Goal: Task Accomplishment & Management: Use online tool/utility

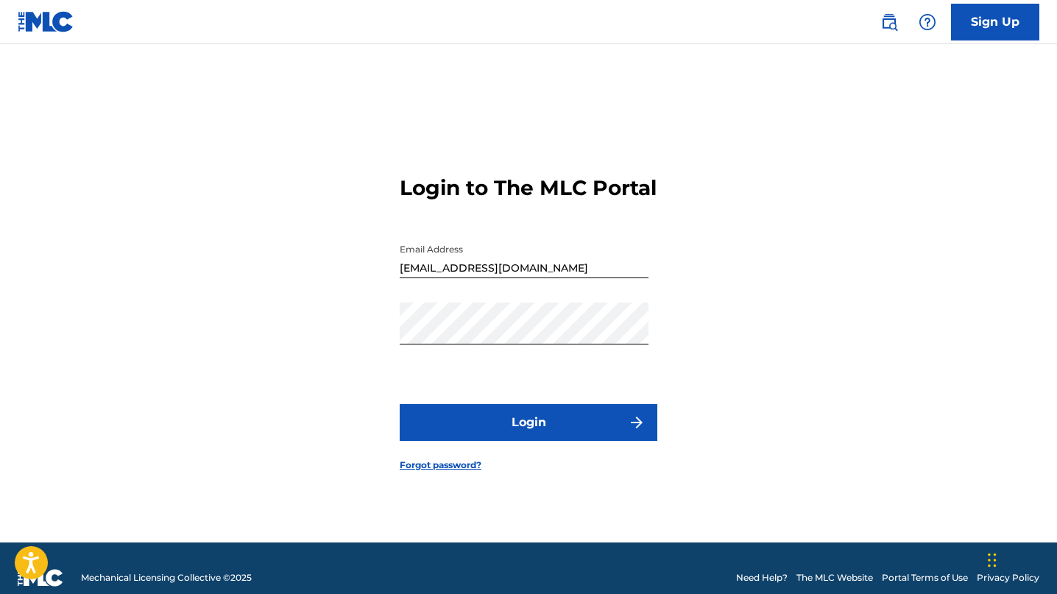
click at [524, 438] on button "Login" at bounding box center [529, 422] width 258 height 37
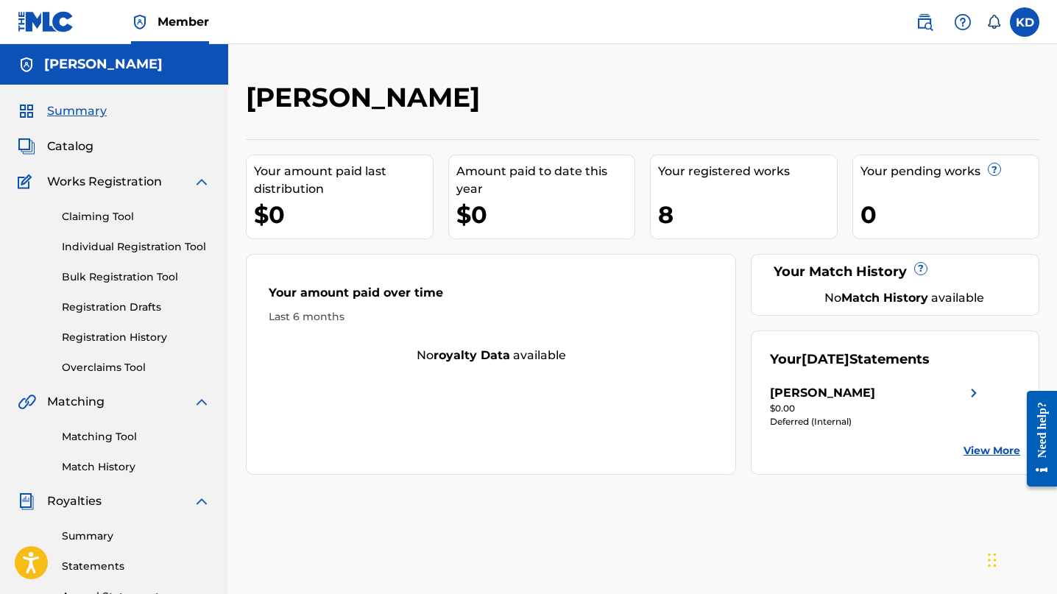
click at [60, 148] on span "Catalog" at bounding box center [70, 147] width 46 height 18
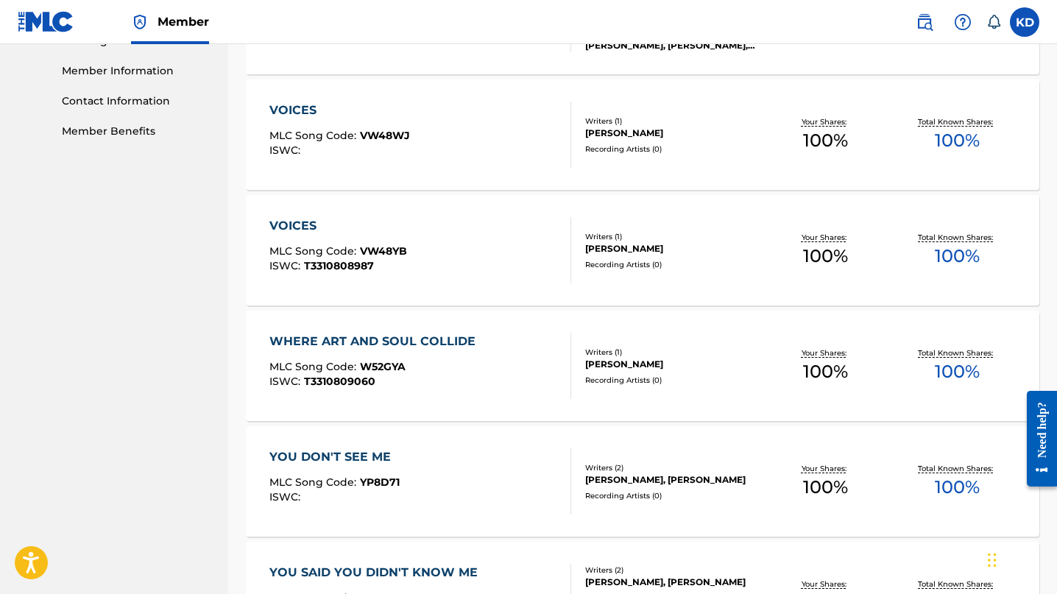
scroll to position [787, 0]
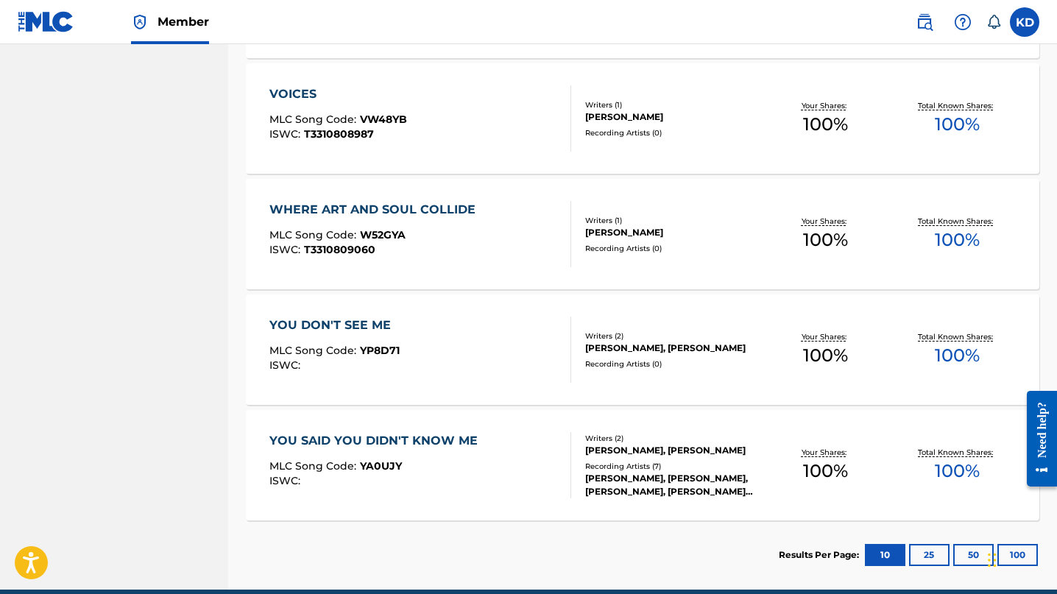
click at [924, 553] on button "25" at bounding box center [929, 555] width 40 height 22
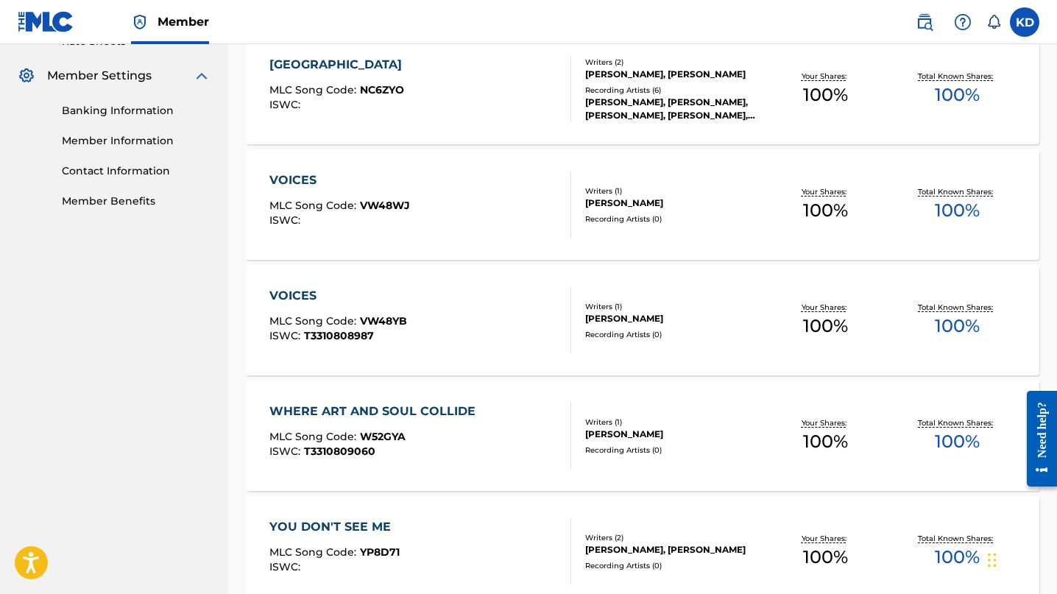
scroll to position [613, 0]
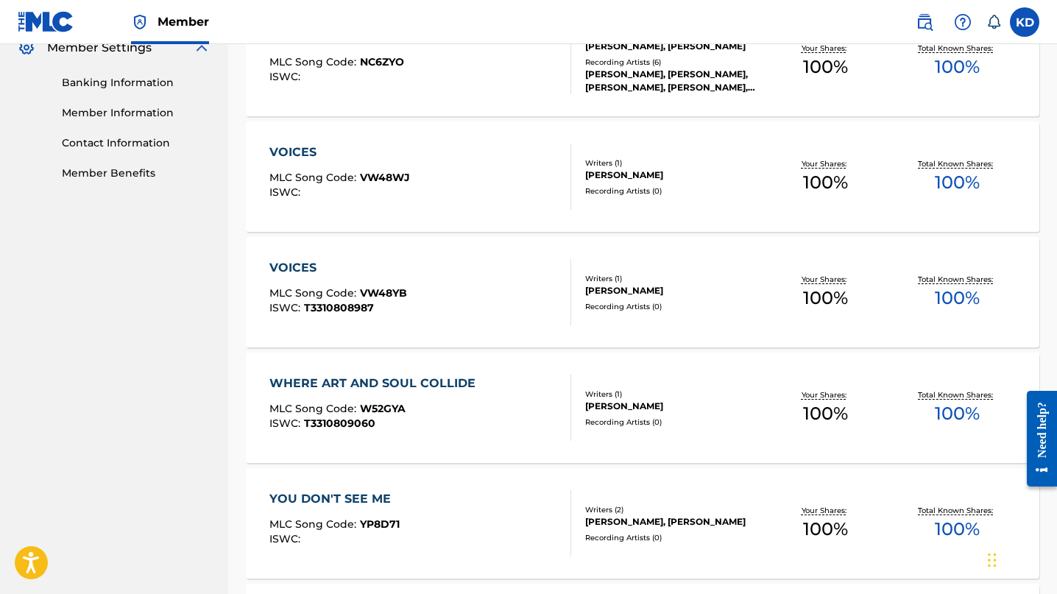
click at [450, 402] on div "WHERE ART AND SOUL COLLIDE MLC Song Code : W52GYA ISWC : T3310809060" at bounding box center [375, 408] width 213 height 66
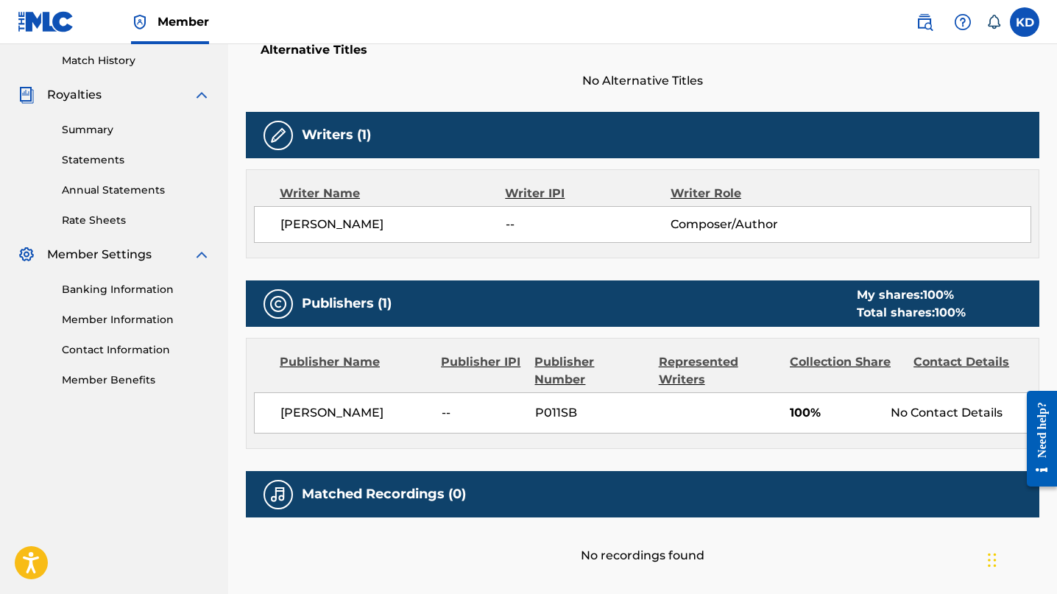
scroll to position [120, 0]
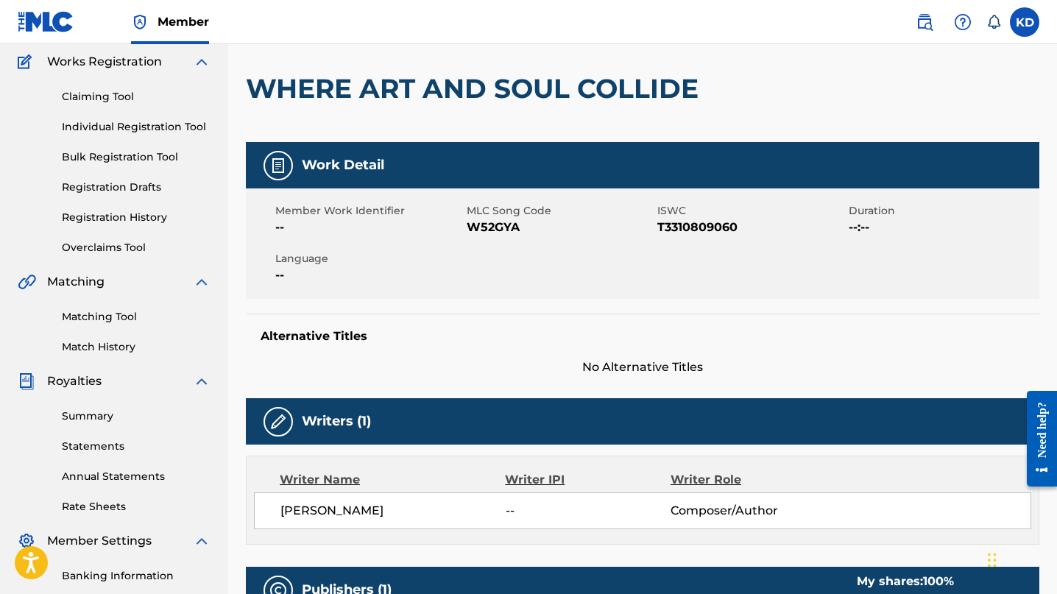
click at [133, 183] on link "Registration Drafts" at bounding box center [136, 187] width 149 height 15
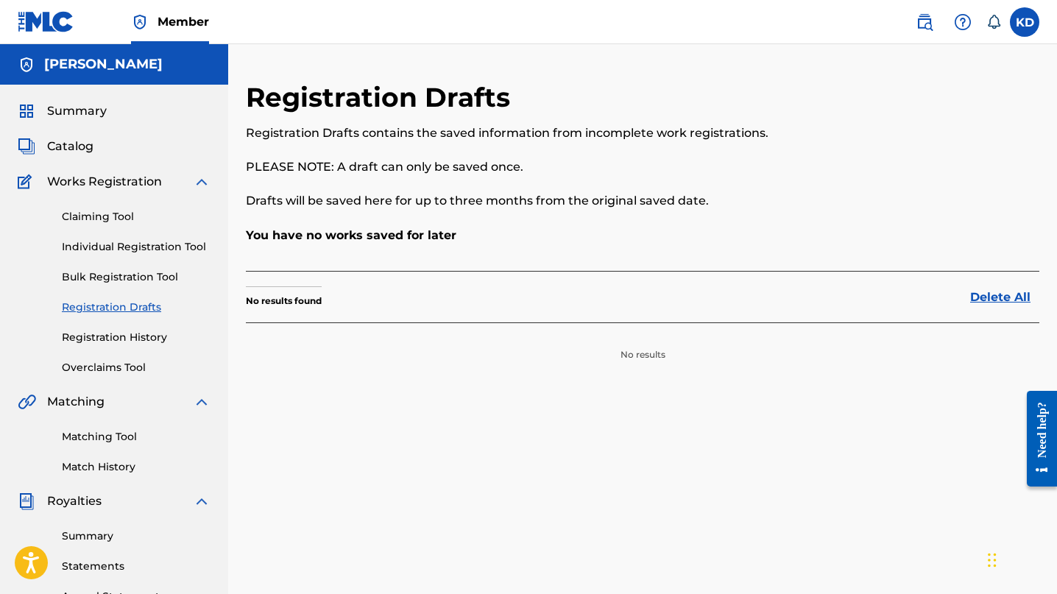
click at [137, 212] on link "Claiming Tool" at bounding box center [136, 216] width 149 height 15
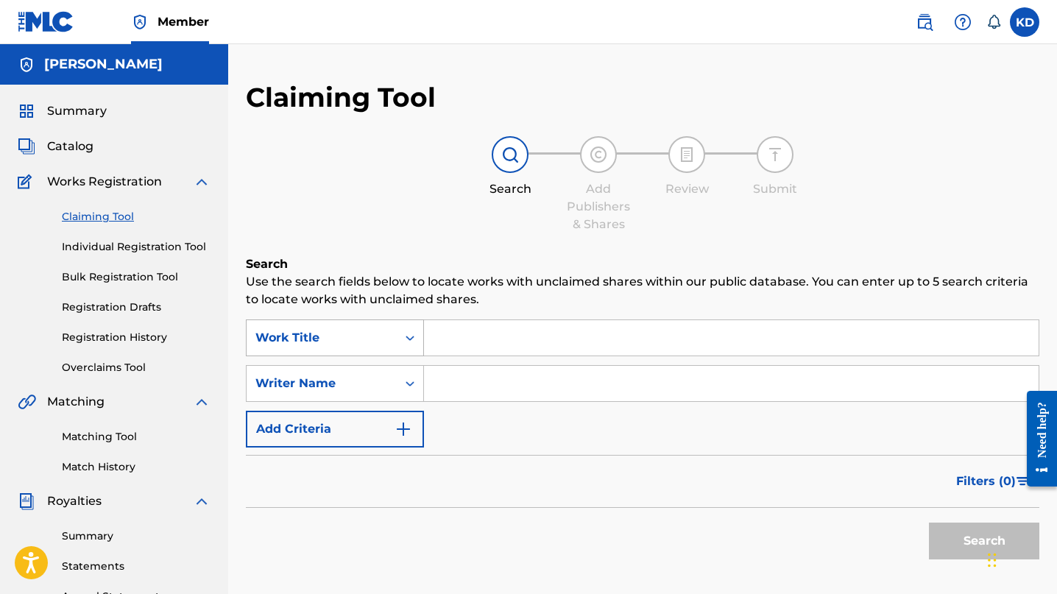
click at [413, 341] on icon "Search Form" at bounding box center [410, 337] width 15 height 15
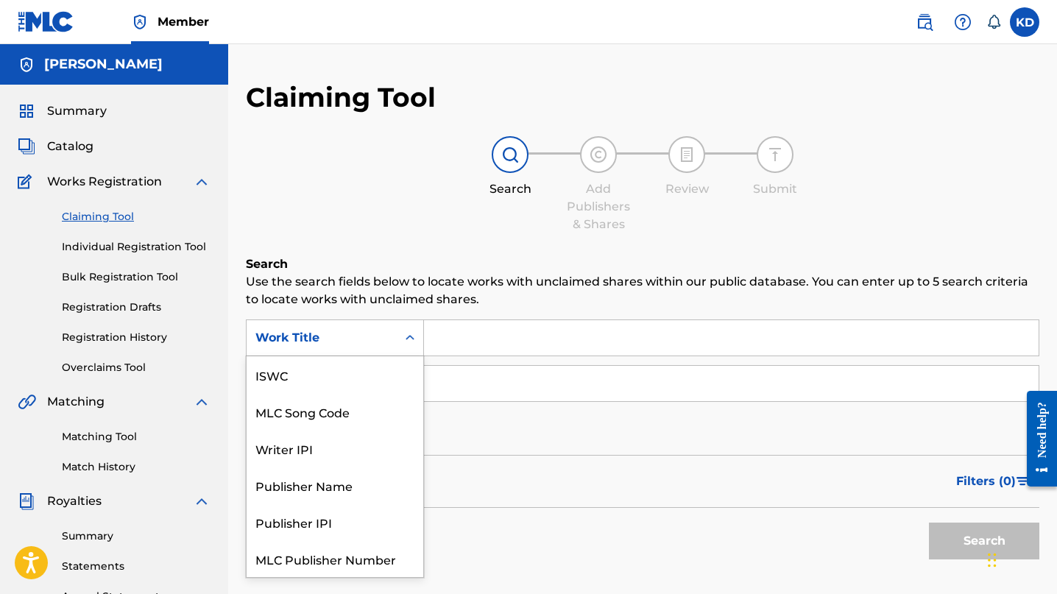
scroll to position [37, 0]
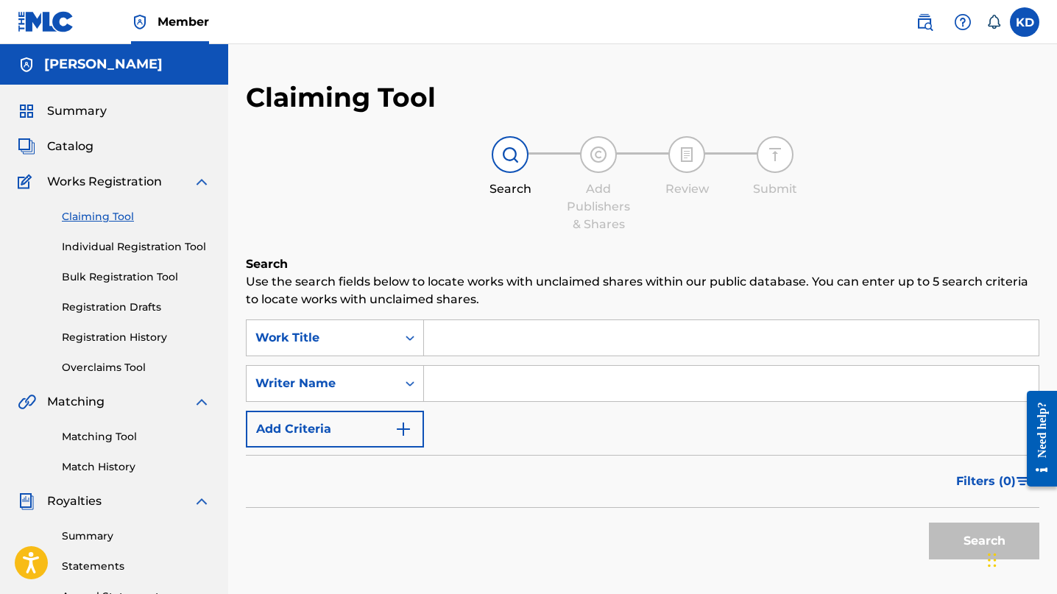
click at [115, 436] on link "Matching Tool" at bounding box center [136, 436] width 149 height 15
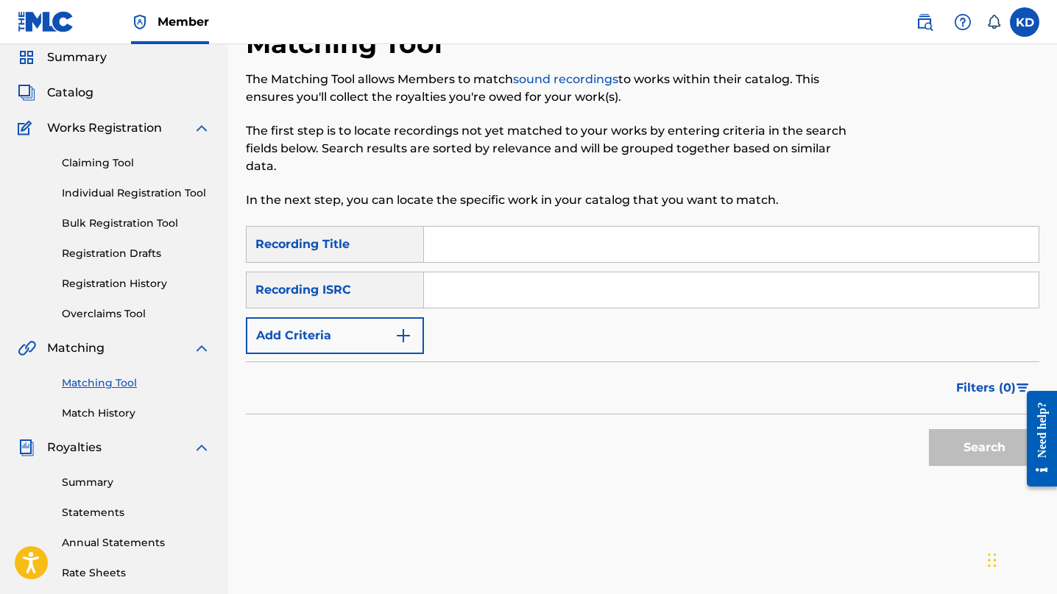
scroll to position [51, 0]
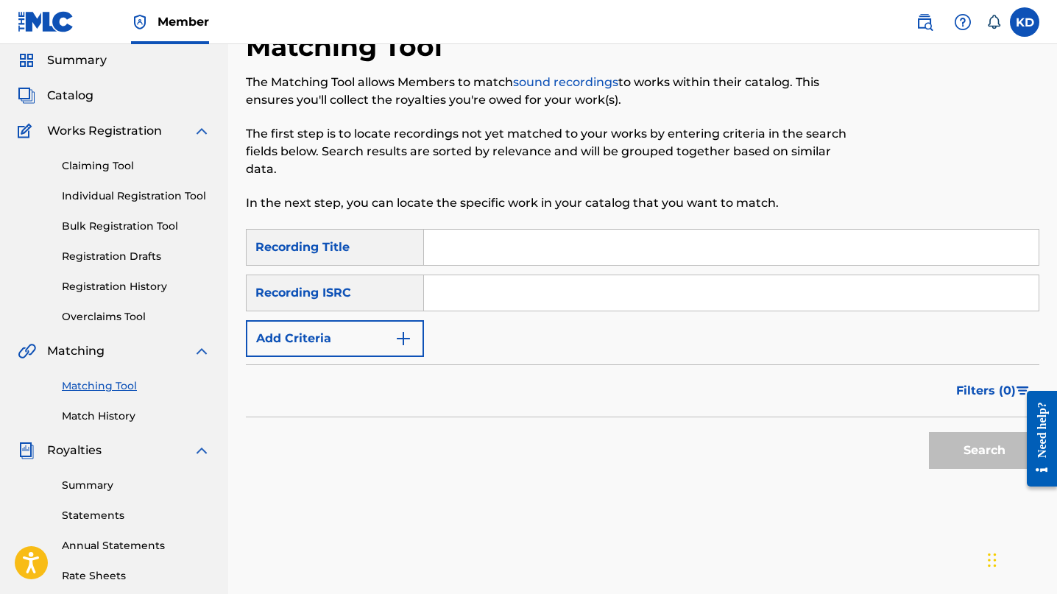
click at [472, 242] on input "Search Form" at bounding box center [731, 247] width 615 height 35
drag, startPoint x: 570, startPoint y: 249, endPoint x: 533, endPoint y: 250, distance: 36.8
click at [533, 250] on input "Where Art and Should Collide" at bounding box center [731, 247] width 615 height 35
type input "Where Art and Soul Collide"
click at [502, 296] on input "Search Form" at bounding box center [731, 292] width 615 height 35
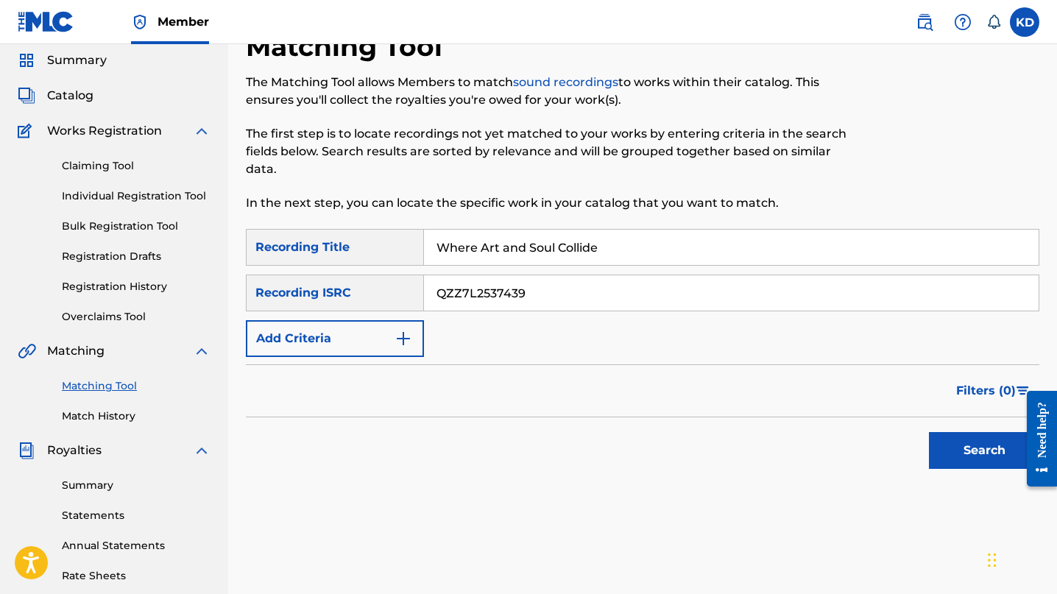
type input "QZZ7L2537439"
click at [977, 454] on button "Search" at bounding box center [984, 450] width 110 height 37
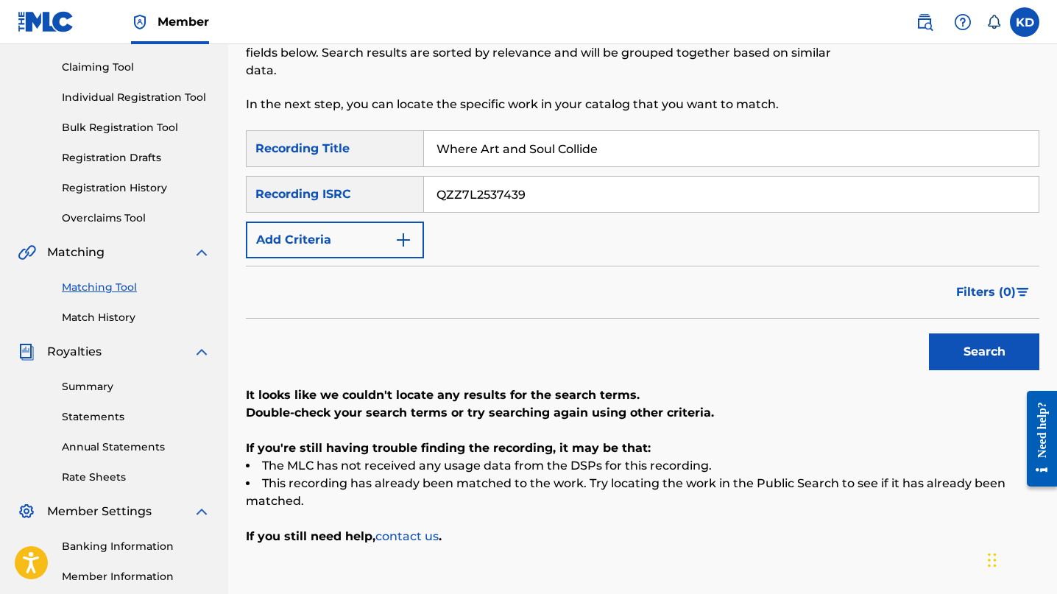
scroll to position [43, 0]
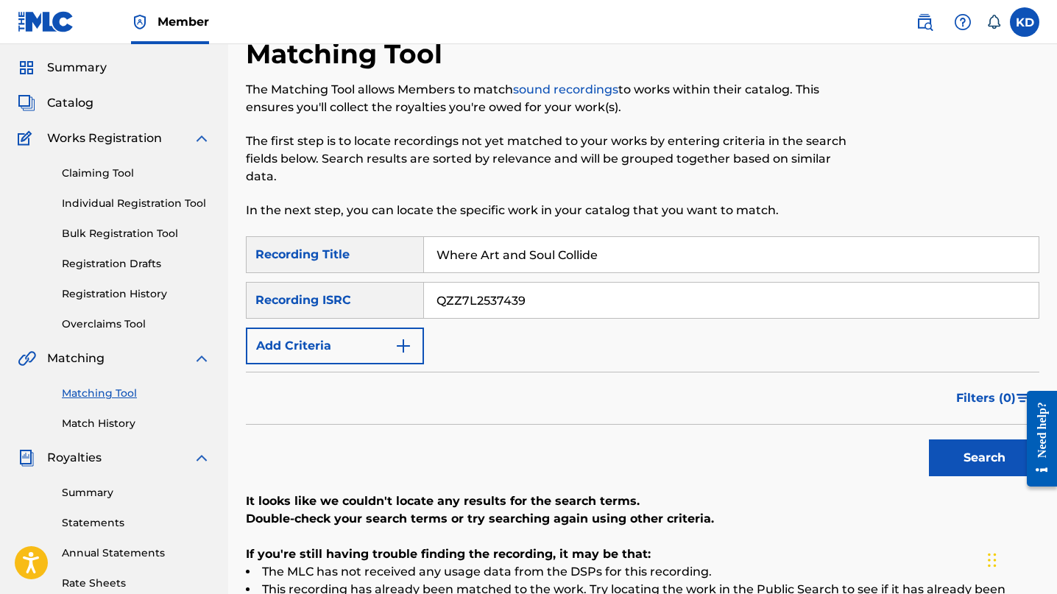
drag, startPoint x: 601, startPoint y: 257, endPoint x: 378, endPoint y: 267, distance: 223.2
click at [381, 263] on div "SearchWithCriteriad133109f-7373-439a-8dfc-a89e36e21532 Recording Title Where Ar…" at bounding box center [642, 254] width 793 height 37
drag, startPoint x: 435, startPoint y: 254, endPoint x: 607, endPoint y: 257, distance: 172.3
click at [607, 257] on input "Where Art and Soul Collide" at bounding box center [731, 254] width 615 height 35
type input "Voices"
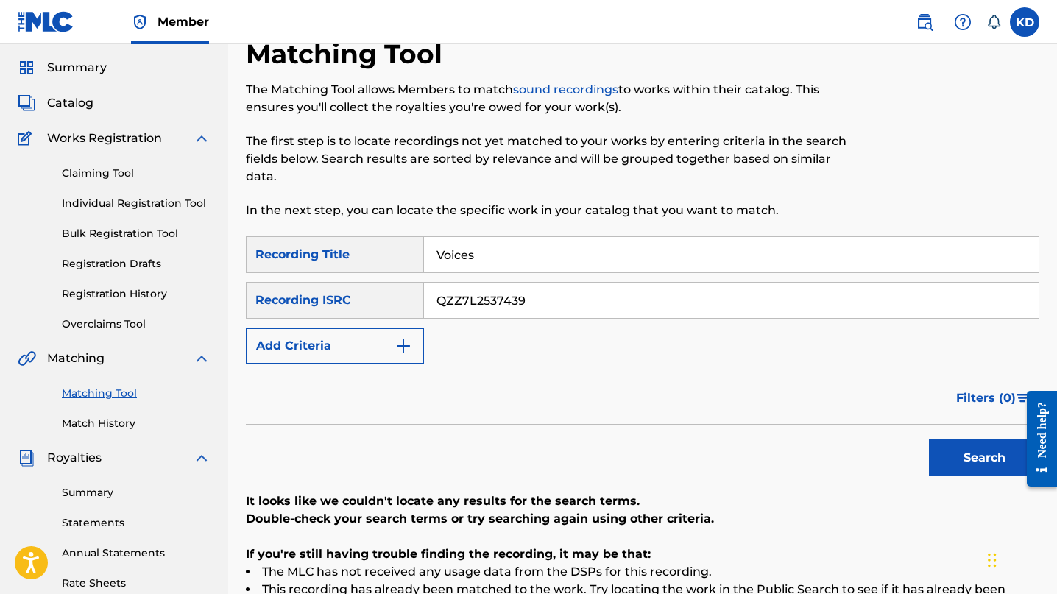
drag, startPoint x: 533, startPoint y: 299, endPoint x: 411, endPoint y: 294, distance: 122.3
click at [411, 294] on div "SearchWithCriteria4daf692c-16d1-4f8e-b721-ad7338e20c8a Recording ISRC QZZ7L2537…" at bounding box center [642, 300] width 793 height 37
click at [958, 461] on button "Search" at bounding box center [984, 457] width 110 height 37
drag, startPoint x: 521, startPoint y: 302, endPoint x: 528, endPoint y: 317, distance: 16.5
click at [521, 302] on input "QT4PE2500001" at bounding box center [731, 300] width 615 height 35
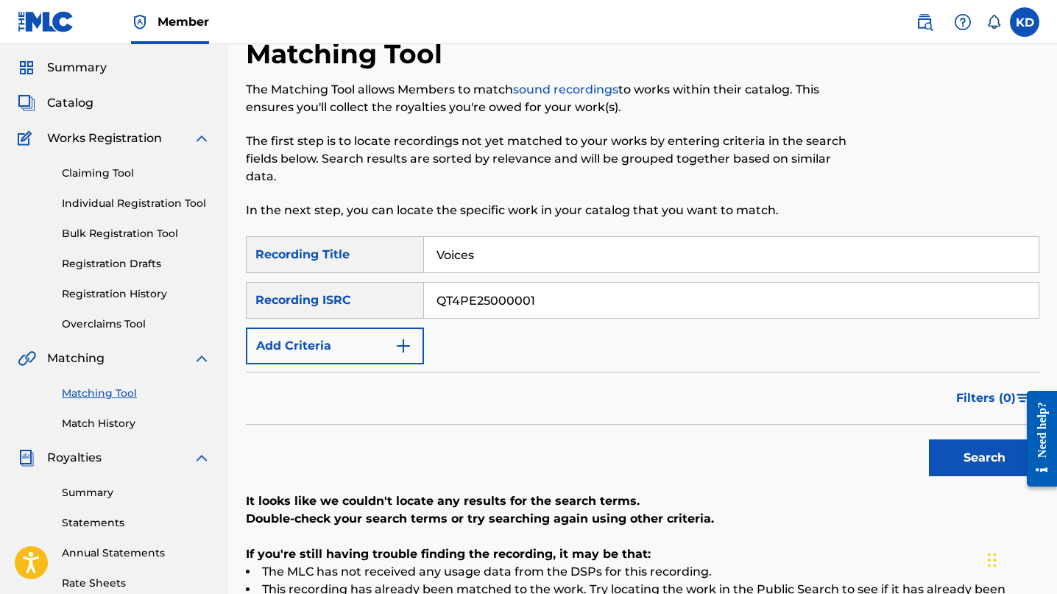
type input "QT4PE25000001"
click at [979, 462] on button "Search" at bounding box center [984, 457] width 110 height 37
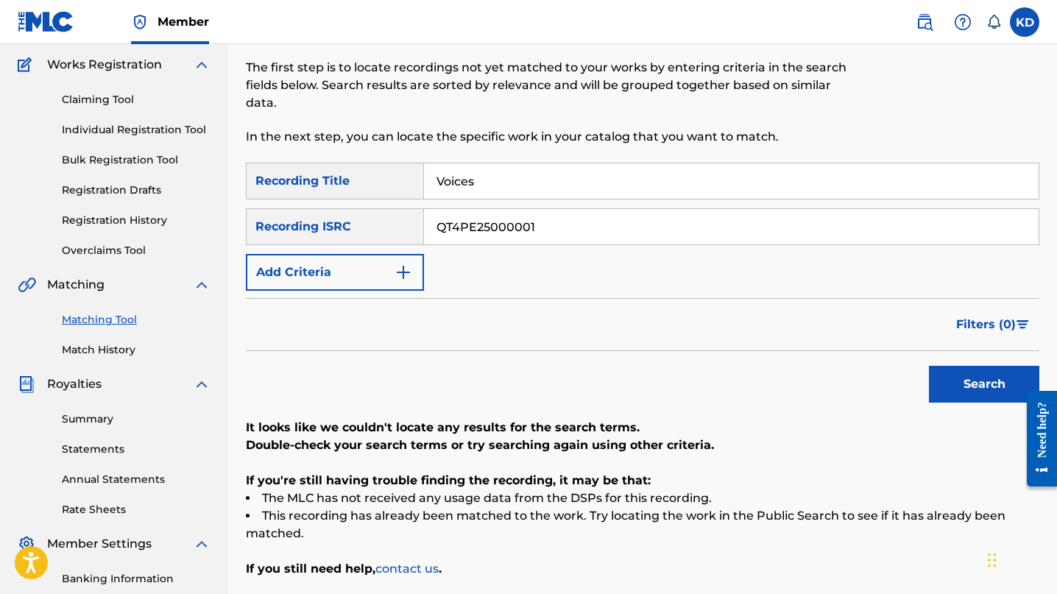
scroll to position [99, 0]
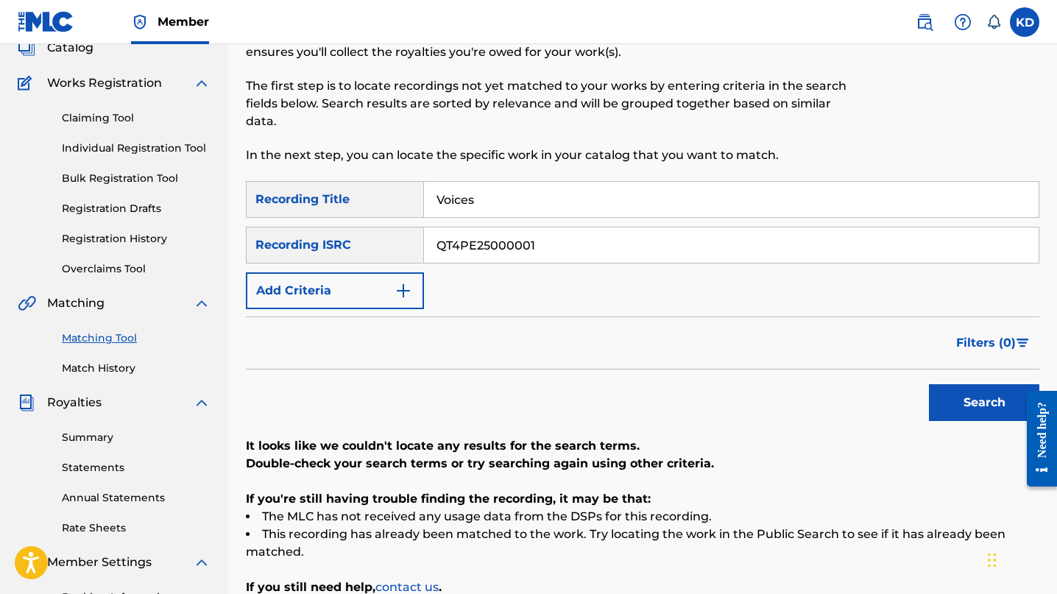
drag, startPoint x: 478, startPoint y: 200, endPoint x: 395, endPoint y: 204, distance: 83.3
click at [403, 203] on div "SearchWithCriteriad133109f-7373-439a-8dfc-a89e36e21532 Recording Title Voices" at bounding box center [642, 199] width 793 height 37
click at [501, 200] on input "You Don't see Me" at bounding box center [731, 199] width 615 height 35
type input "You Don't See Me"
drag, startPoint x: 539, startPoint y: 244, endPoint x: 432, endPoint y: 238, distance: 106.9
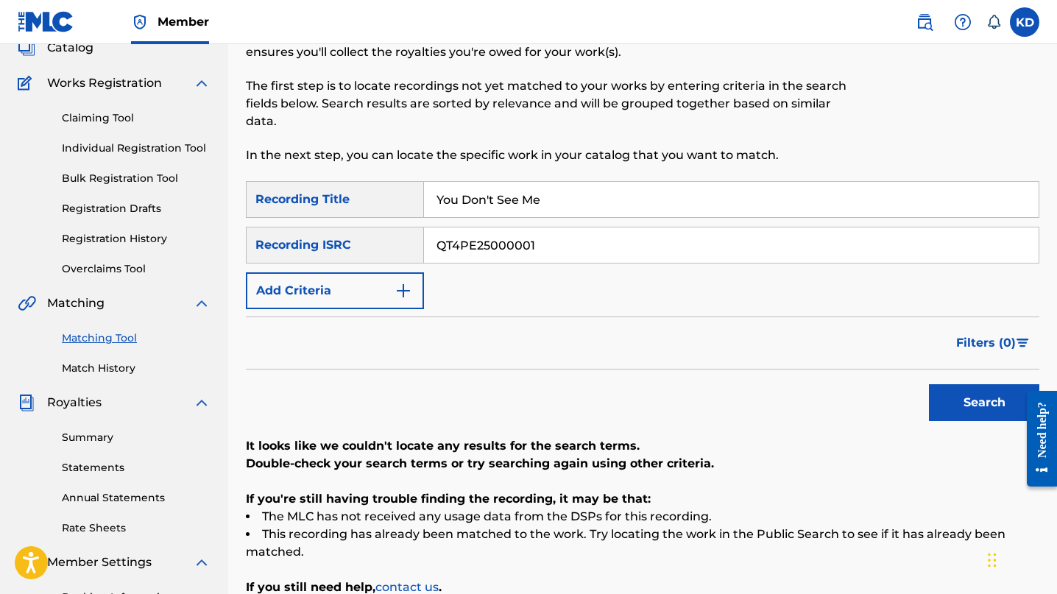
click at [432, 238] on input "QT4PE25000001" at bounding box center [731, 244] width 615 height 35
type input "QZTB92589784"
click at [979, 403] on button "Search" at bounding box center [984, 402] width 110 height 37
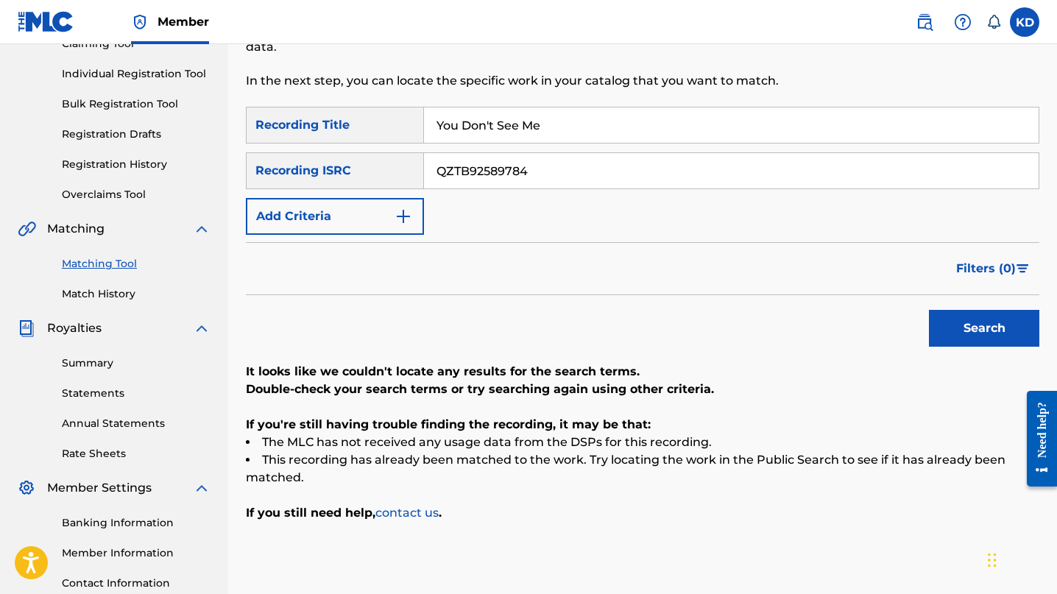
scroll to position [170, 0]
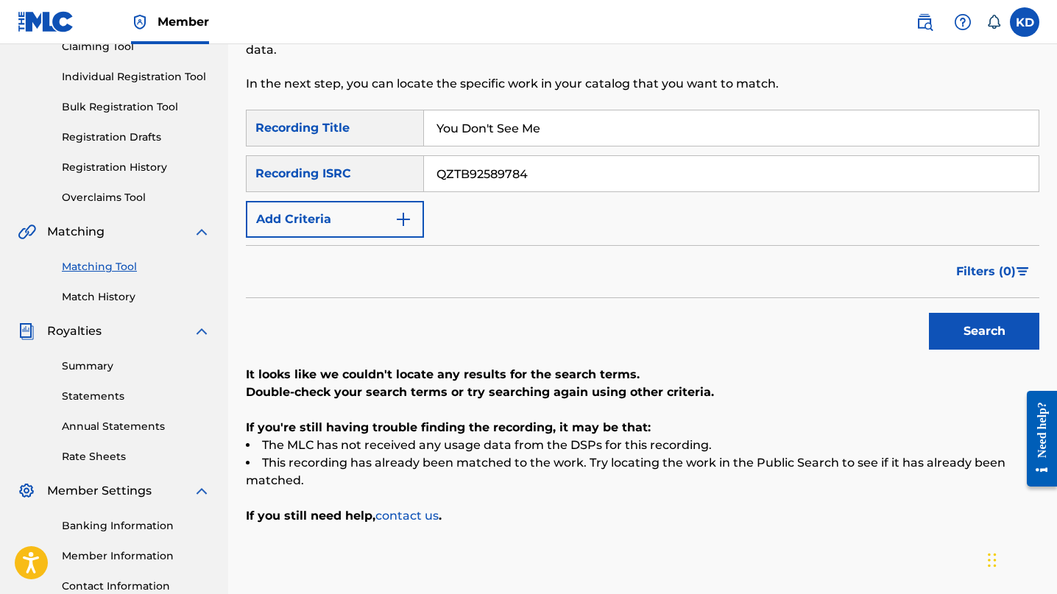
click at [107, 297] on link "Match History" at bounding box center [136, 296] width 149 height 15
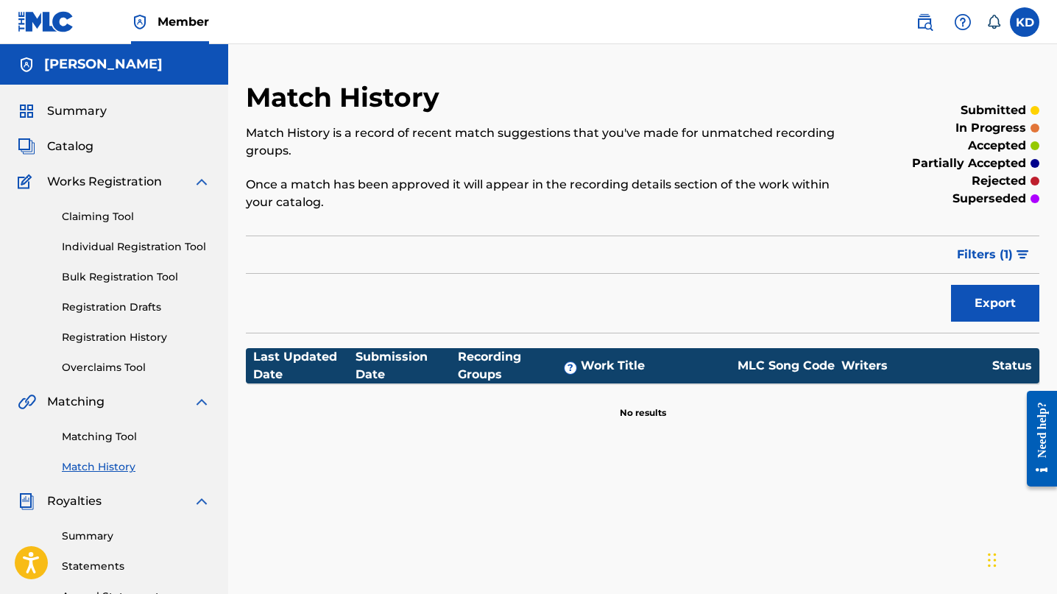
click at [77, 149] on span "Catalog" at bounding box center [70, 147] width 46 height 18
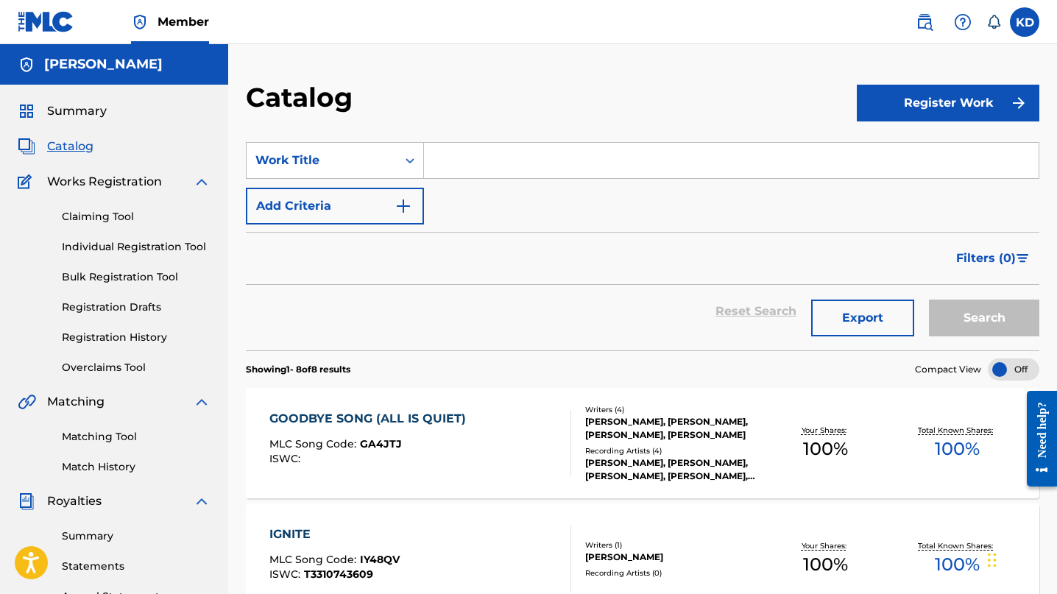
click at [1030, 24] on label at bounding box center [1024, 21] width 29 height 29
click at [1025, 22] on input "KD [PERSON_NAME] [EMAIL_ADDRESS][DOMAIN_NAME] Notification Preferences Profile …" at bounding box center [1025, 22] width 0 height 0
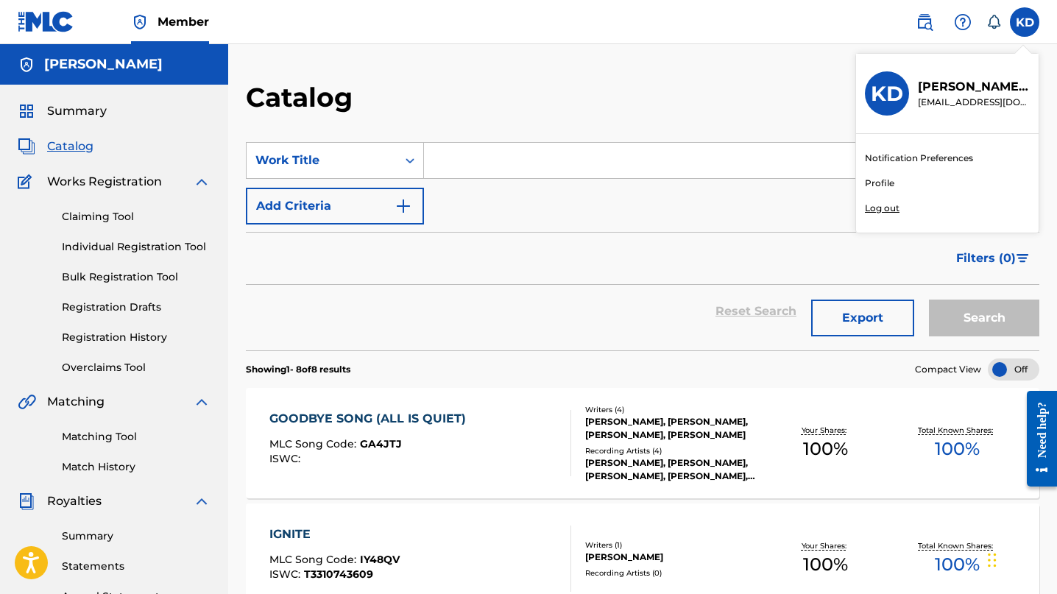
click at [888, 205] on p "Log out" at bounding box center [882, 208] width 35 height 13
click at [1025, 22] on input "KD [PERSON_NAME] [EMAIL_ADDRESS][DOMAIN_NAME] Notification Preferences Profile …" at bounding box center [1025, 22] width 0 height 0
